Goal: Complete application form

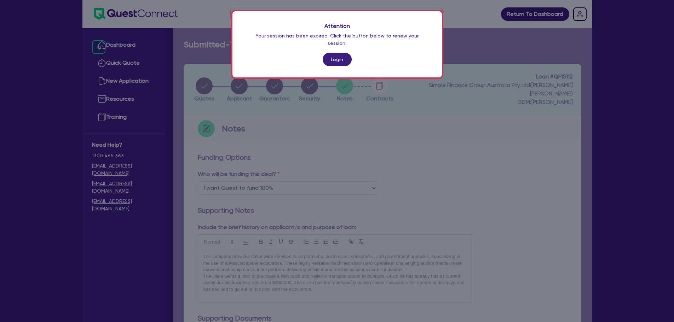
select select "Quest Finance - Own Book"
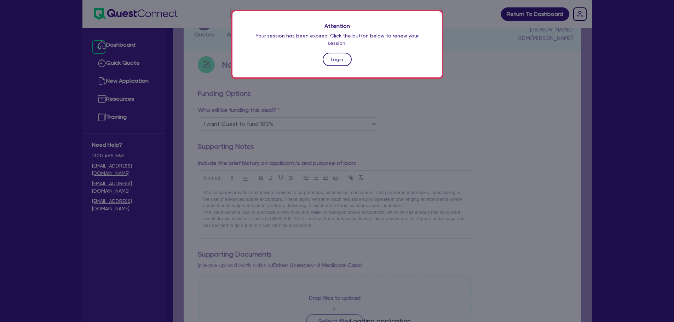
click at [342, 53] on link "Login" at bounding box center [337, 59] width 29 height 13
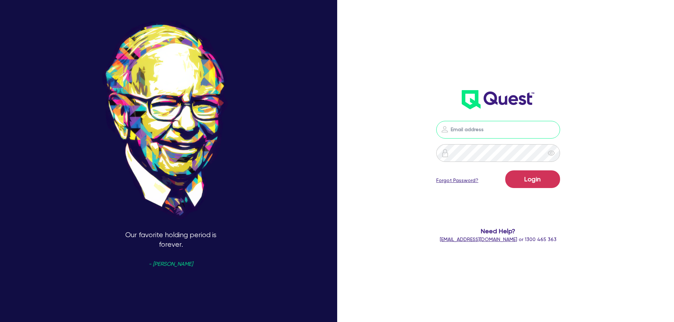
type input "[PERSON_NAME][EMAIL_ADDRESS][PERSON_NAME][DOMAIN_NAME]"
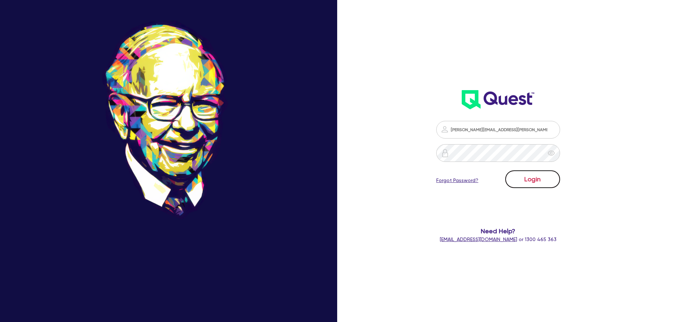
click at [535, 183] on button "Login" at bounding box center [532, 180] width 55 height 18
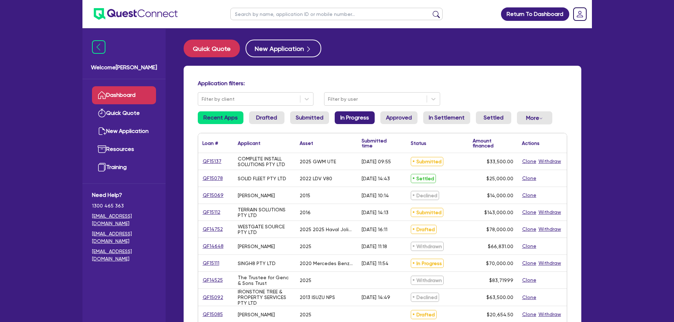
click at [348, 119] on link "In Progress" at bounding box center [355, 117] width 40 height 13
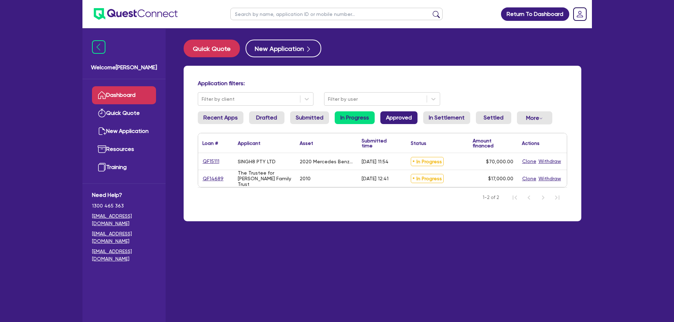
click at [380, 119] on link "Approved" at bounding box center [398, 117] width 37 height 13
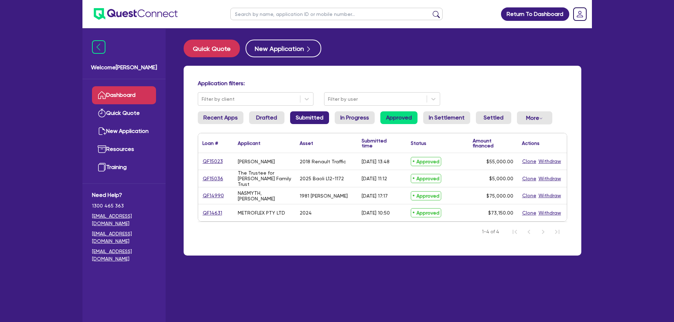
click at [309, 120] on link "Submitted" at bounding box center [309, 117] width 39 height 13
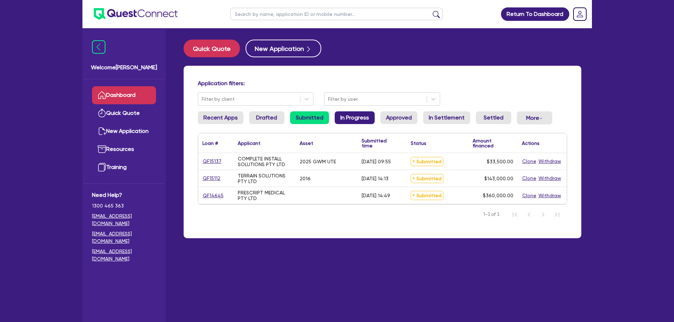
click at [352, 112] on link "In Progress" at bounding box center [355, 117] width 40 height 13
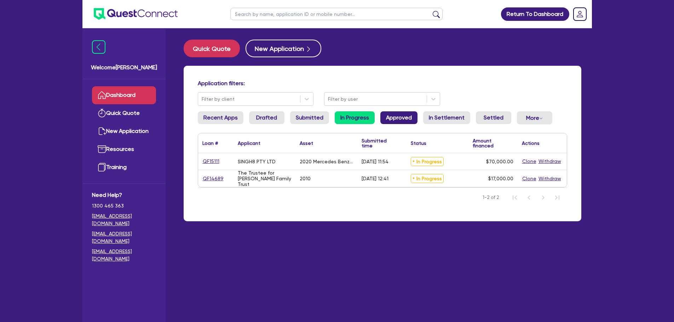
click at [400, 117] on link "Approved" at bounding box center [398, 117] width 37 height 13
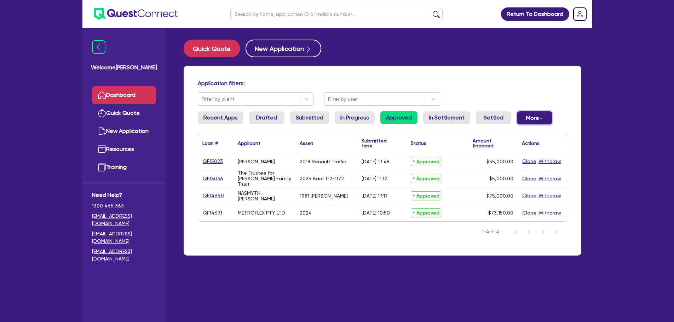
click at [532, 118] on button "More Withdrawn Declined" at bounding box center [534, 117] width 35 height 13
click at [515, 143] on link "Declined" at bounding box center [522, 146] width 53 height 13
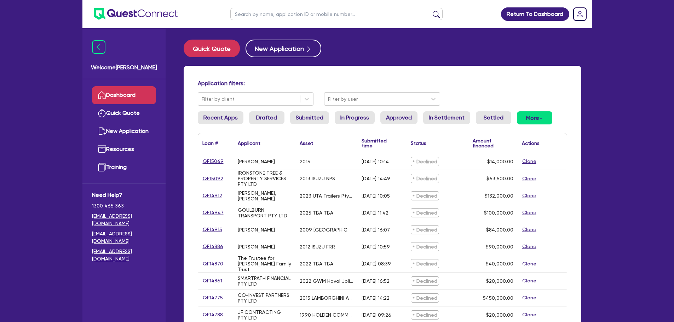
click at [137, 92] on link "Dashboard" at bounding box center [124, 95] width 64 height 18
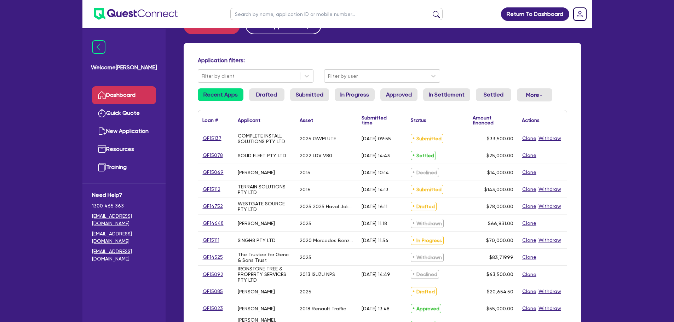
scroll to position [35, 0]
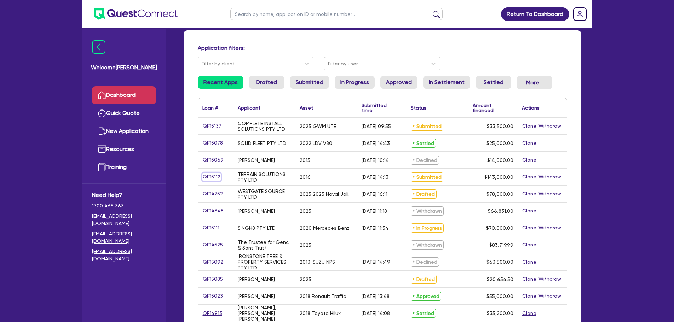
click at [214, 180] on link "QF15112" at bounding box center [211, 177] width 18 height 8
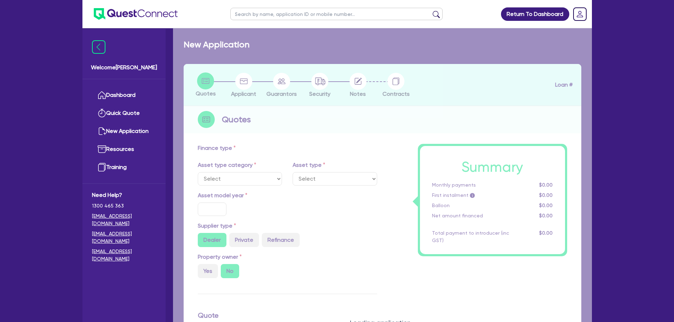
select select "PRIMARY_ASSETS"
type input "2016"
type input "143,000"
type input "30"
type input "42,900"
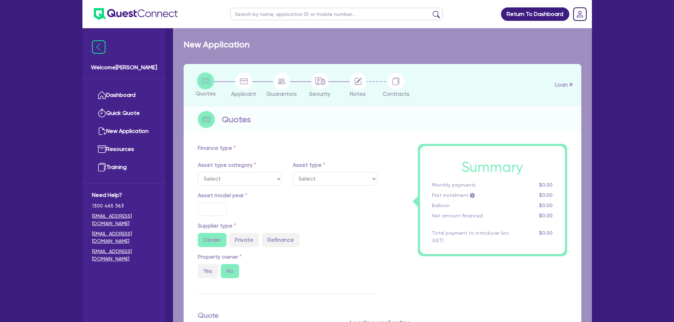
type input "10"
type input "14,300"
type input "17"
select select "HEAVY_TRUCKS"
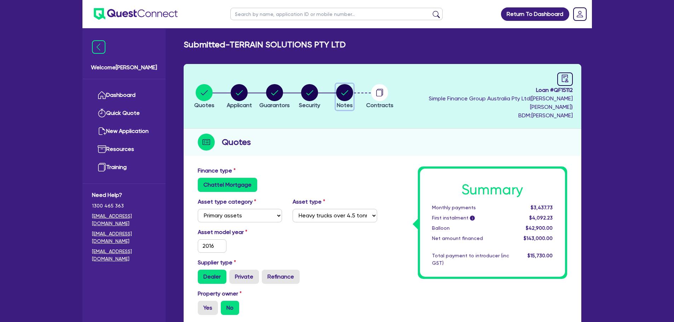
click at [353, 90] on circle "button" at bounding box center [344, 92] width 17 height 17
select select "Quest Finance - Own Book"
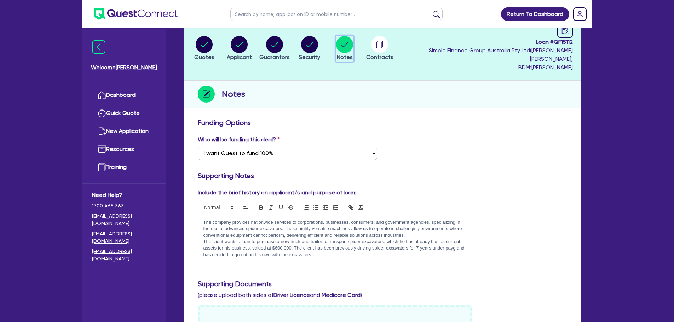
scroll to position [106, 0]
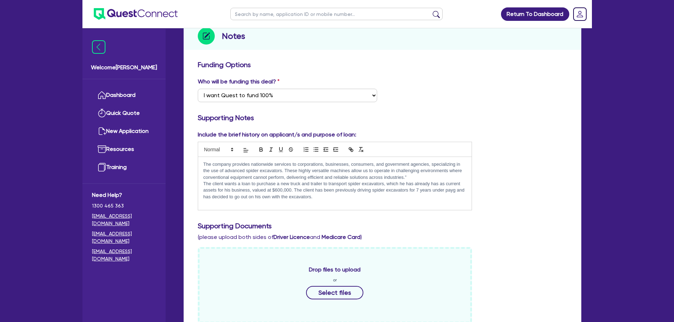
drag, startPoint x: 355, startPoint y: 188, endPoint x: 203, endPoint y: 173, distance: 152.8
click at [203, 181] on p "The client wants a loan to purchase a new truck and trailer to transport spider…" at bounding box center [334, 190] width 263 height 19
click at [546, 186] on div "Include the brief history on applicant/s and purpose of loan: The company provi…" at bounding box center [382, 174] width 380 height 86
drag, startPoint x: 336, startPoint y: 187, endPoint x: 200, endPoint y: 177, distance: 137.3
click at [200, 177] on div "The company provides nationwide services to corporations, businesses, consumers…" at bounding box center [335, 183] width 274 height 53
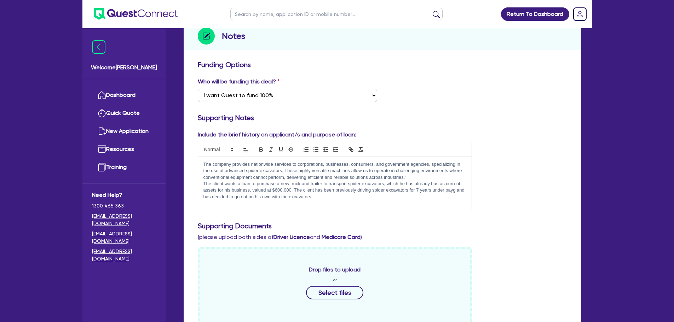
click at [526, 205] on div "Include the brief history on applicant/s and purpose of loan: The company provi…" at bounding box center [382, 174] width 380 height 86
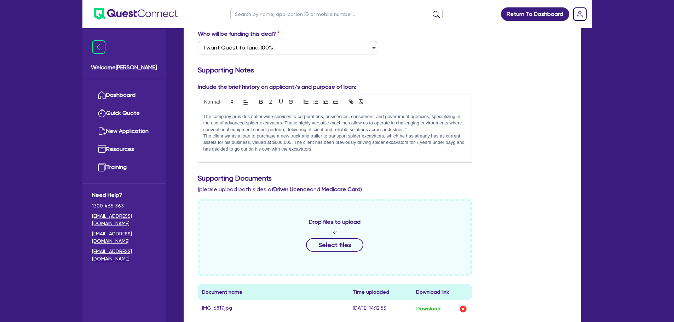
scroll to position [142, 0]
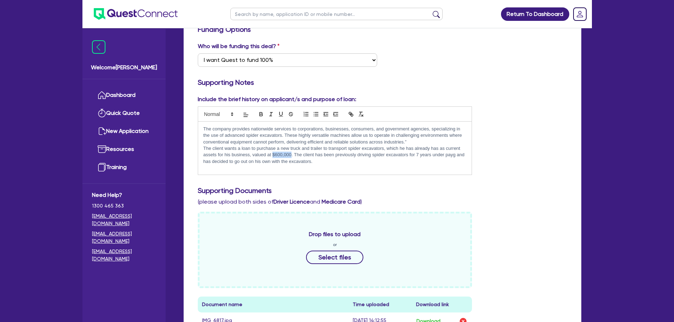
drag, startPoint x: 291, startPoint y: 146, endPoint x: 272, endPoint y: 148, distance: 19.5
click at [272, 148] on p "The client wants a loan to purchase a new truck and trailer to transport spider…" at bounding box center [334, 154] width 263 height 19
click at [285, 150] on p "The client wants a loan to purchase a new truck and trailer to transport spider…" at bounding box center [334, 154] width 263 height 19
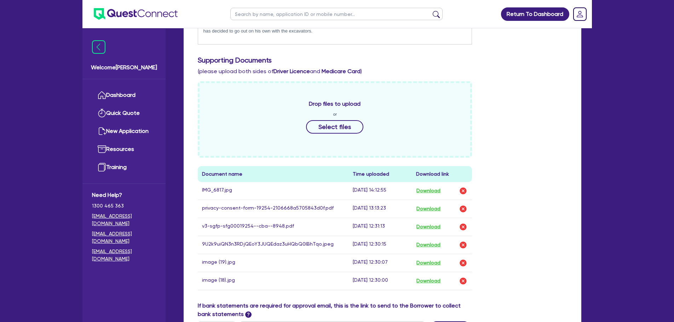
scroll to position [283, 0]
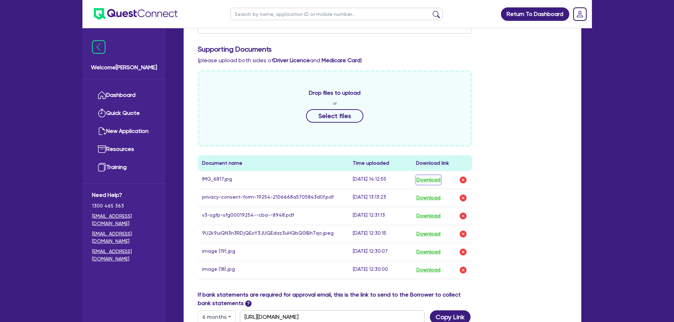
click at [432, 175] on button "Download" at bounding box center [428, 179] width 25 height 9
click at [582, 134] on div "Quotes Applicant [GEOGRAPHIC_DATA] Security Notes Contracts Loan # QF15112 Simp…" at bounding box center [382, 104] width 408 height 647
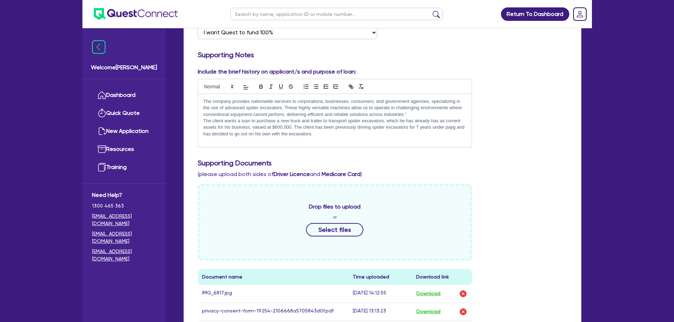
scroll to position [212, 0]
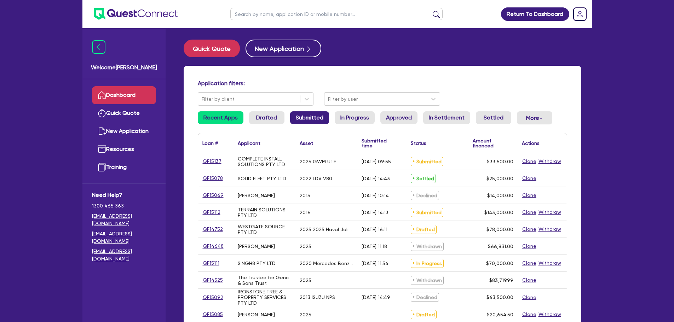
click at [312, 120] on link "Submitted" at bounding box center [309, 117] width 39 height 13
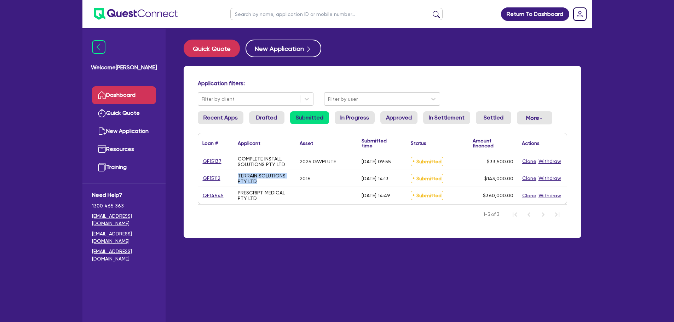
drag, startPoint x: 258, startPoint y: 180, endPoint x: 238, endPoint y: 174, distance: 20.5
click at [238, 174] on div "TERRAIN SOLUTIONS PTY LTD" at bounding box center [264, 178] width 53 height 11
copy div "TERRAIN SOLUTIONS PTY LTD"
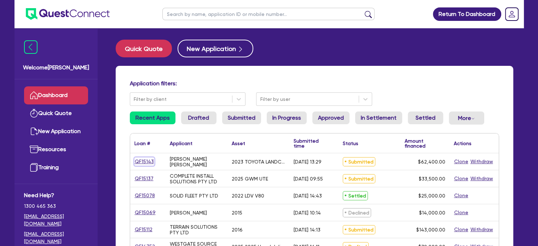
click at [144, 164] on link "QF15143" at bounding box center [144, 161] width 20 height 8
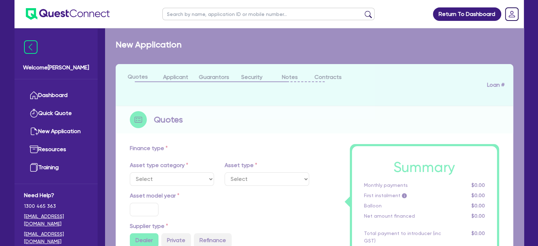
select select "CARS_AND_LIGHT_TRUCKS"
type input "2023"
radio input "false"
radio input "true"
type input "78,000"
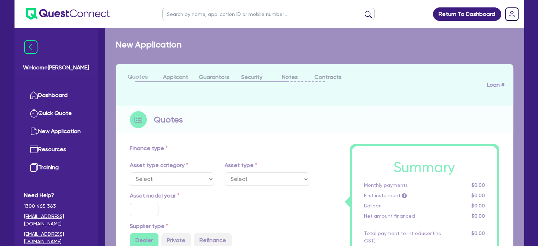
type input "15,600"
type input "10"
type input "6,240"
type input "1.99"
select select "PASSENGER_VEHICLES"
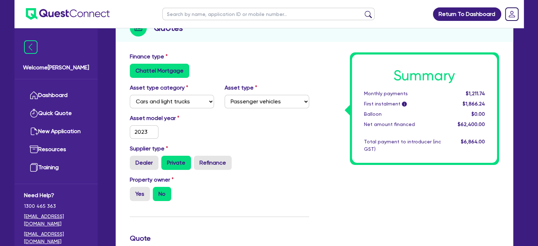
scroll to position [5, 0]
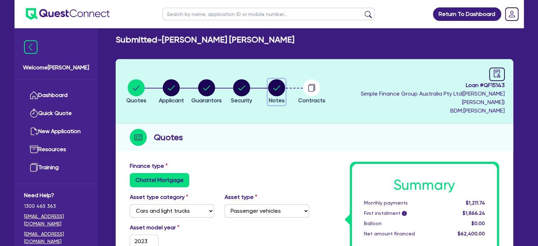
click at [285, 79] on circle "button" at bounding box center [276, 87] width 17 height 17
select select "Quest Finance - Own Book"
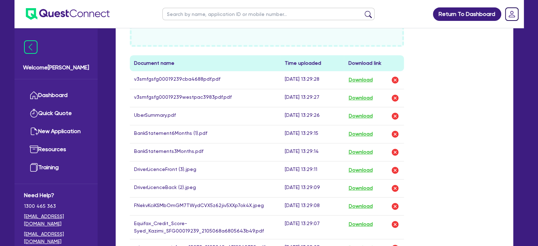
scroll to position [392, 0]
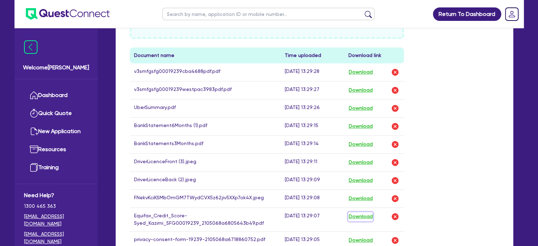
click at [361, 212] on button "Download" at bounding box center [360, 216] width 25 height 9
click at [363, 104] on button "Download" at bounding box center [360, 108] width 25 height 9
click at [359, 122] on button "Download" at bounding box center [360, 126] width 25 height 9
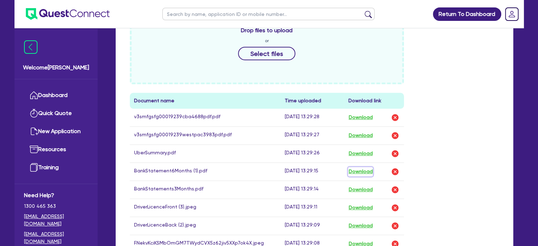
scroll to position [347, 0]
click at [363, 113] on button "Download" at bounding box center [360, 117] width 25 height 9
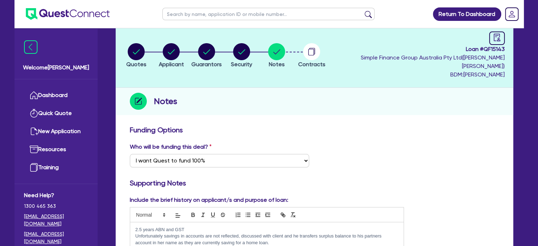
scroll to position [0, 0]
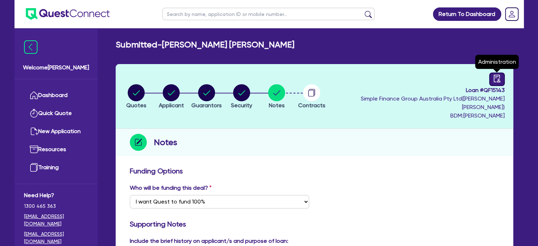
click at [497, 78] on icon "audit" at bounding box center [497, 79] width 8 height 8
select select "SUBMITTED_NEW"
select select "Quest Finance - Own Book"
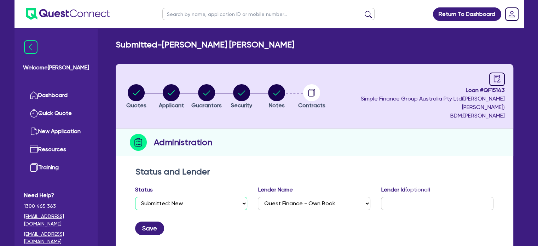
click at [202, 197] on select "Select Quoted Drafted: New Drafted: Amended Submitted: New Submitted: Amended I…" at bounding box center [191, 203] width 112 height 13
select select "DRAFTED_NEW"
click at [135, 197] on select "Select Quoted Drafted: New Drafted: Amended Submitted: New Submitted: Amended I…" at bounding box center [191, 203] width 112 height 13
click at [151, 221] on button "Save" at bounding box center [149, 227] width 29 height 13
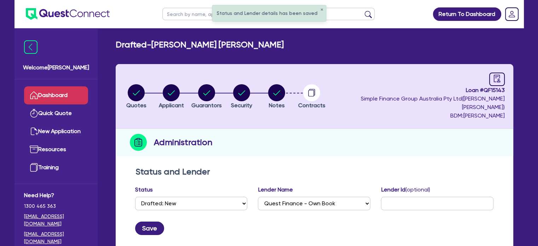
click at [63, 95] on link "Dashboard" at bounding box center [56, 95] width 64 height 18
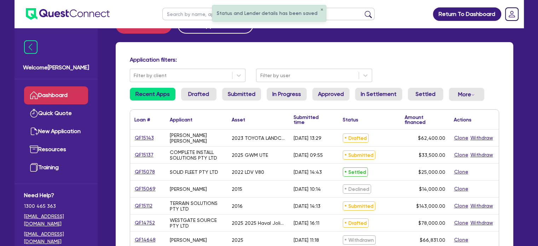
scroll to position [32, 0]
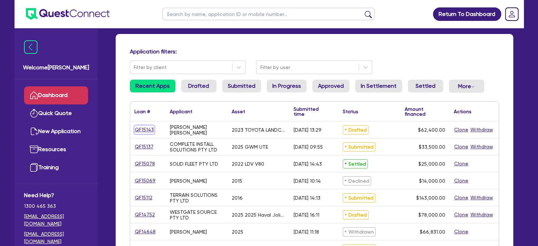
click at [139, 130] on link "QF15143" at bounding box center [144, 130] width 20 height 8
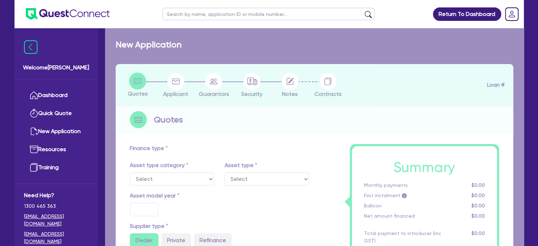
select select "CARS_AND_LIGHT_TRUCKS"
type input "2023"
radio input "false"
radio input "true"
type input "78,000"
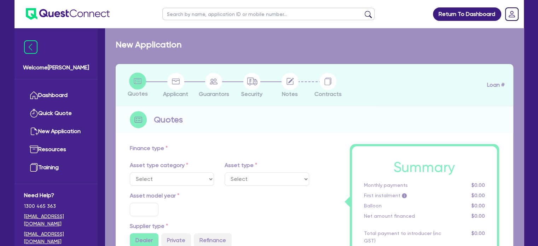
type input "15,600"
type input "10"
type input "6,240"
type input "1.99"
select select "PASSENGER_VEHICLES"
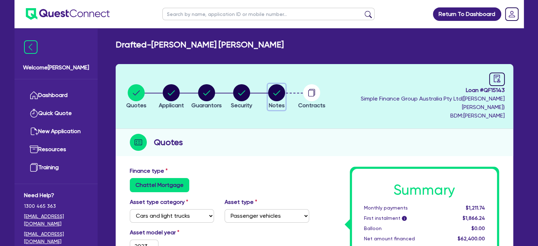
click at [285, 84] on icon "button" at bounding box center [276, 92] width 17 height 17
select select "Quest Finance - Own Book"
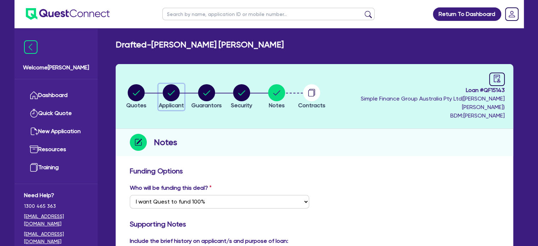
click at [170, 84] on circle "button" at bounding box center [171, 92] width 17 height 17
select select "SOLE_TRADER"
select select "TRANSPORT_WAREHOUSING"
select select "PASSENGERS_FREIGHT_TRANSPORT"
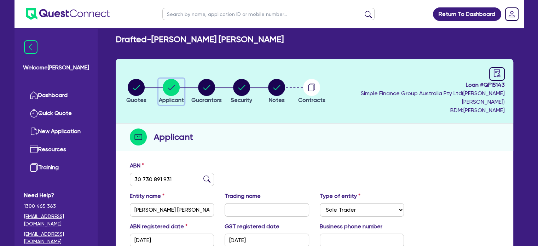
scroll to position [6, 0]
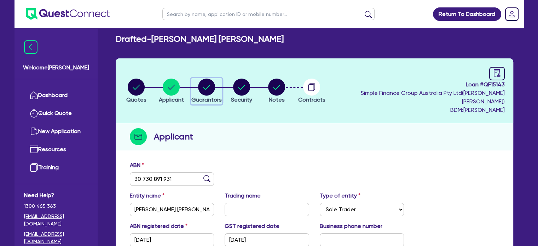
click at [215, 85] on circle "button" at bounding box center [206, 87] width 17 height 17
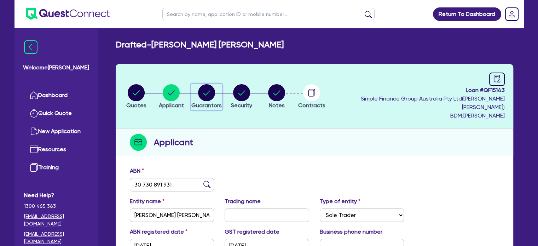
select select "MR"
select select "SA"
select select "DE_FACTO"
select select "CASH"
select select "VEHICLE"
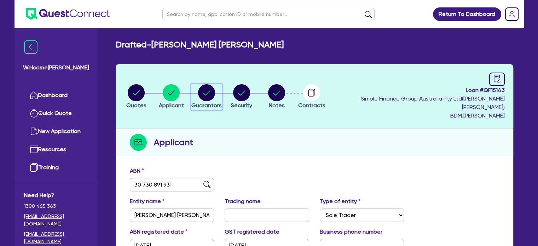
select select "HOUSEHOLD_PERSONAL"
select select "OTHER"
select select "CREDIT_CARD"
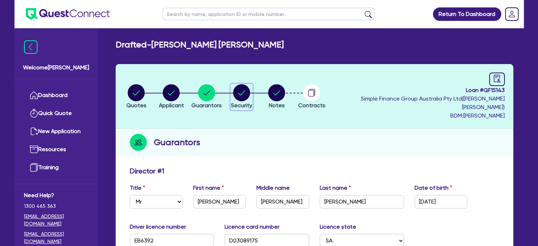
click at [250, 89] on circle "button" at bounding box center [241, 92] width 17 height 17
select select "CARS_AND_LIGHT_TRUCKS"
select select "PASSENGER_VEHICLES"
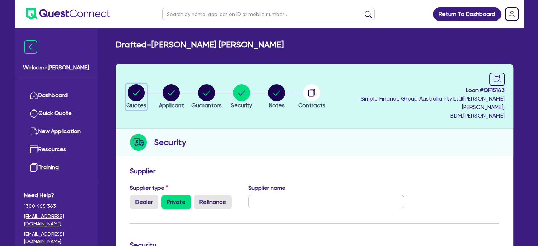
click at [129, 88] on circle "button" at bounding box center [136, 92] width 17 height 17
select select "CARS_AND_LIGHT_TRUCKS"
select select "PASSENGER_VEHICLES"
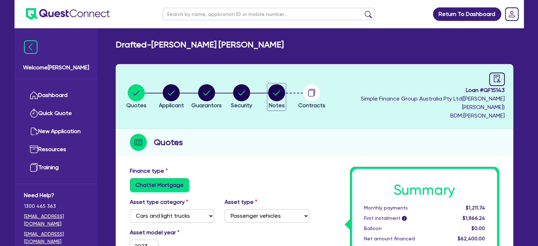
click at [285, 85] on circle "button" at bounding box center [276, 92] width 17 height 17
select select "Quest Finance - Own Book"
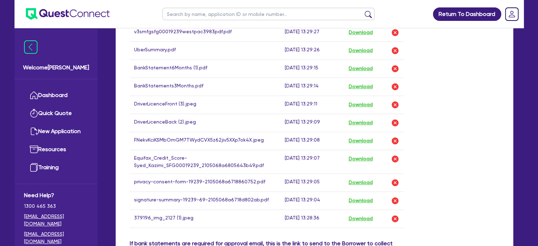
scroll to position [450, 0]
click at [498, 97] on div "Drop files to upload or Select files Document name Time uploaded Download link …" at bounding box center [315, 71] width 380 height 334
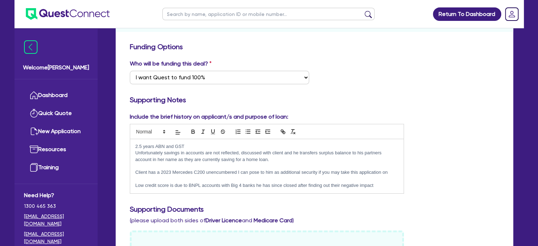
scroll to position [0, 0]
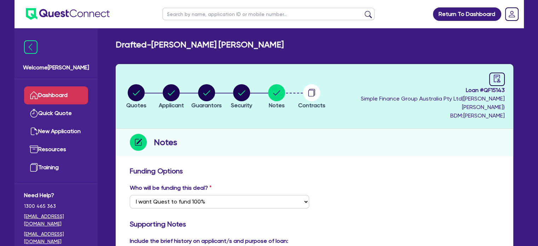
click at [33, 92] on icon at bounding box center [34, 95] width 8 height 8
